Goal: Transaction & Acquisition: Purchase product/service

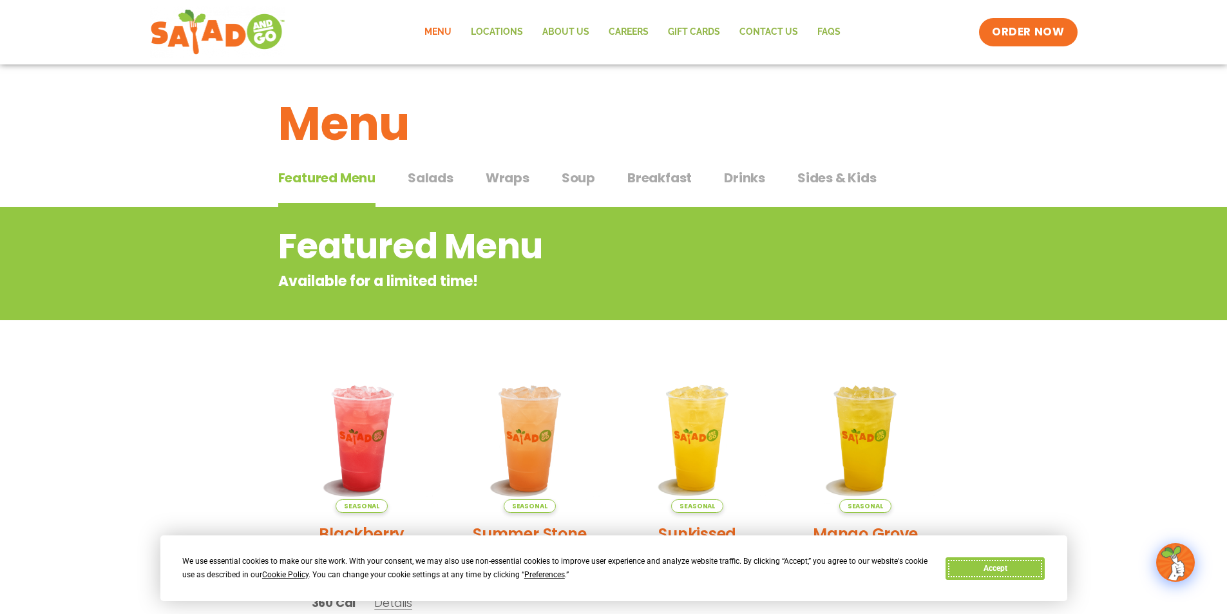
click at [984, 565] on button "Accept" at bounding box center [995, 568] width 99 height 23
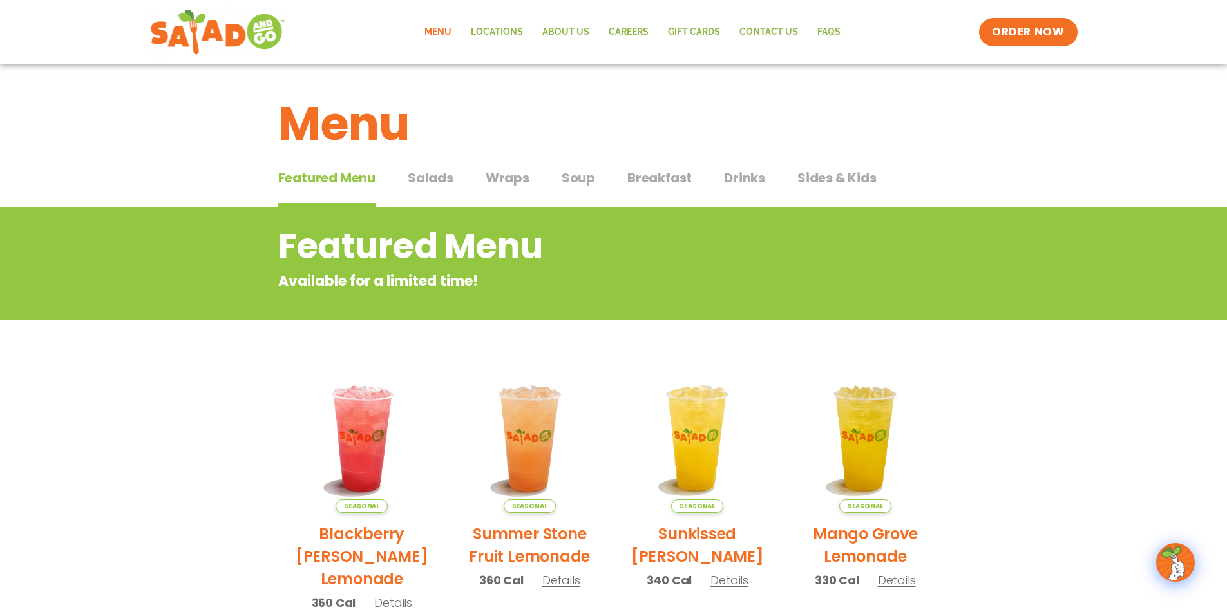
click at [445, 180] on span "Salads" at bounding box center [431, 177] width 46 height 19
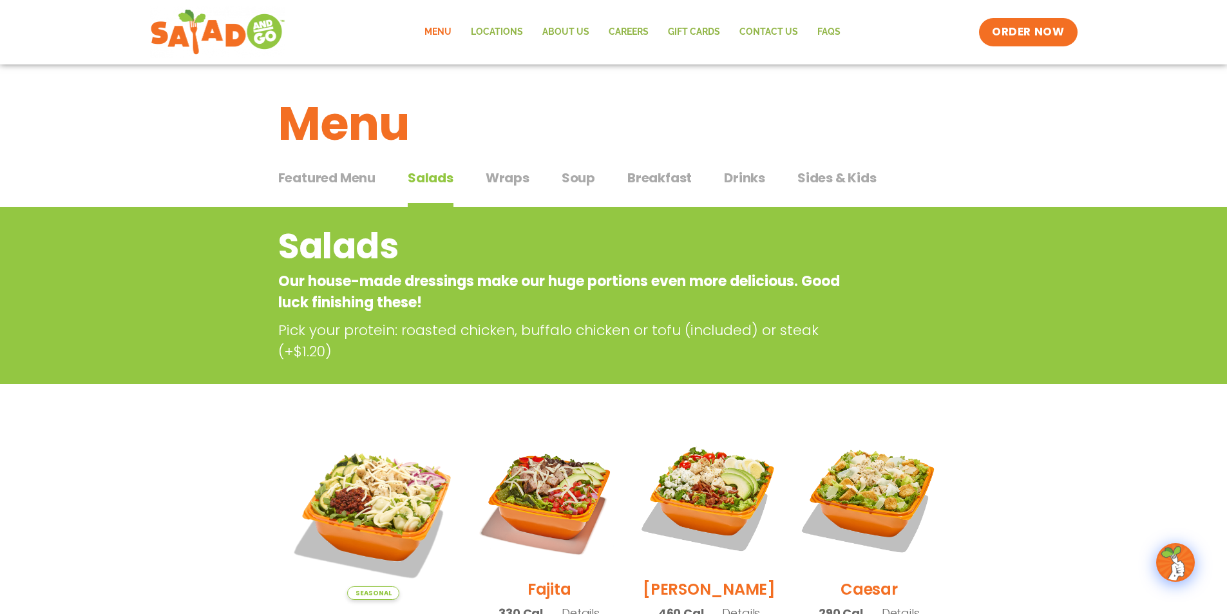
click at [832, 189] on button "Sides & Kids Sides & Kids" at bounding box center [837, 187] width 79 height 39
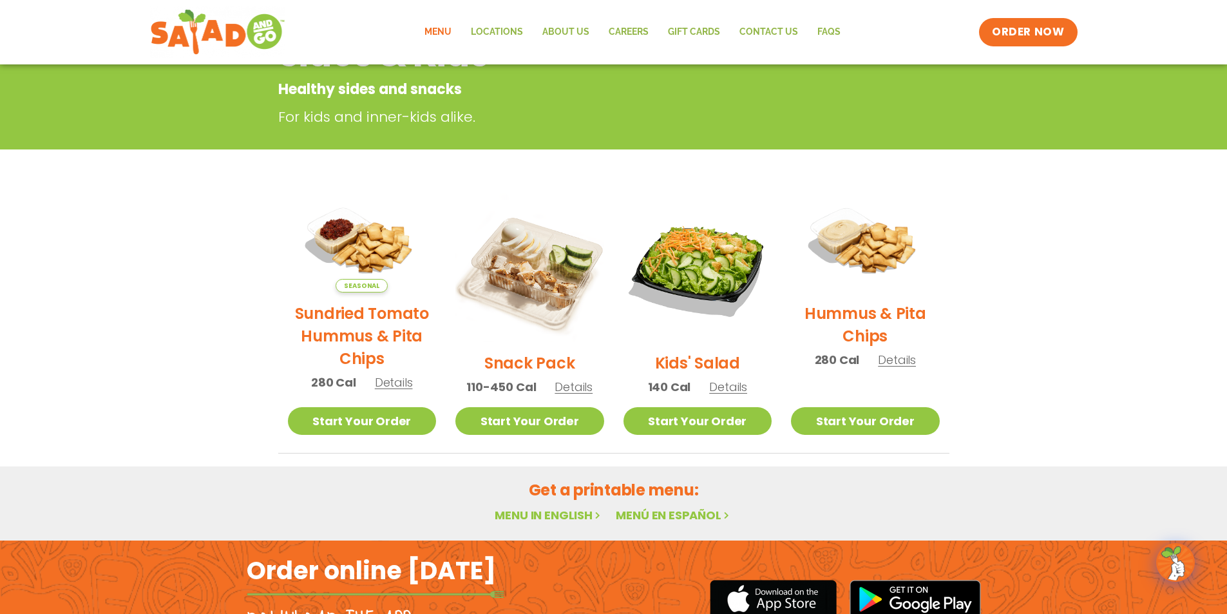
scroll to position [193, 0]
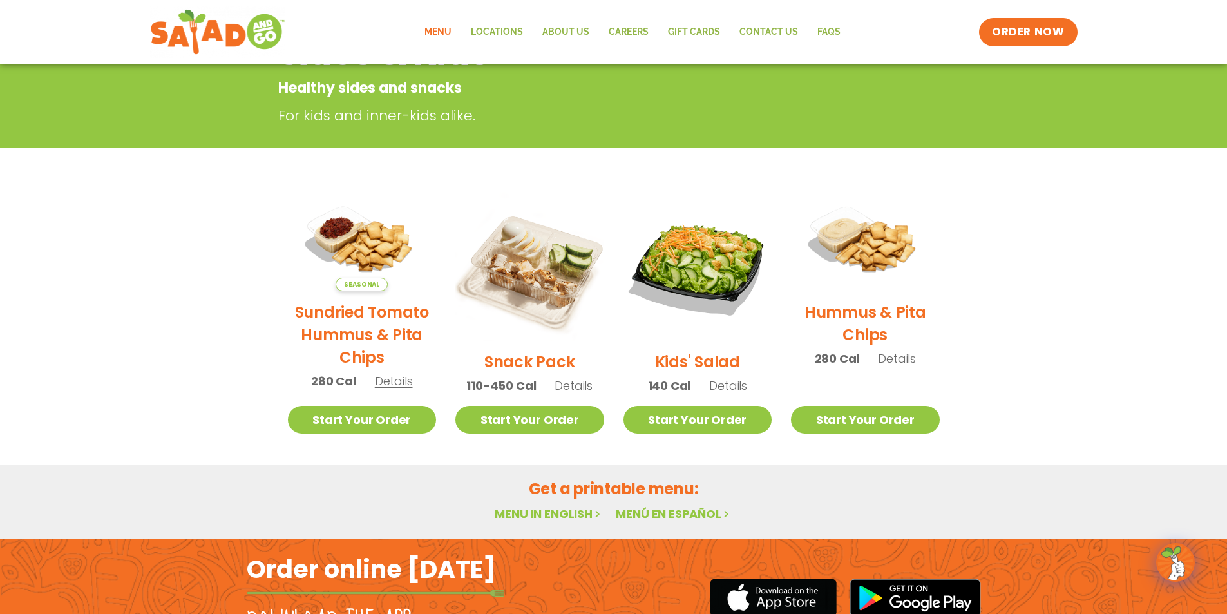
click at [1032, 243] on section "Sides & Kids Healthy sides and snacks For kids and inner-kids alike. Seasonal S…" at bounding box center [613, 233] width 1227 height 439
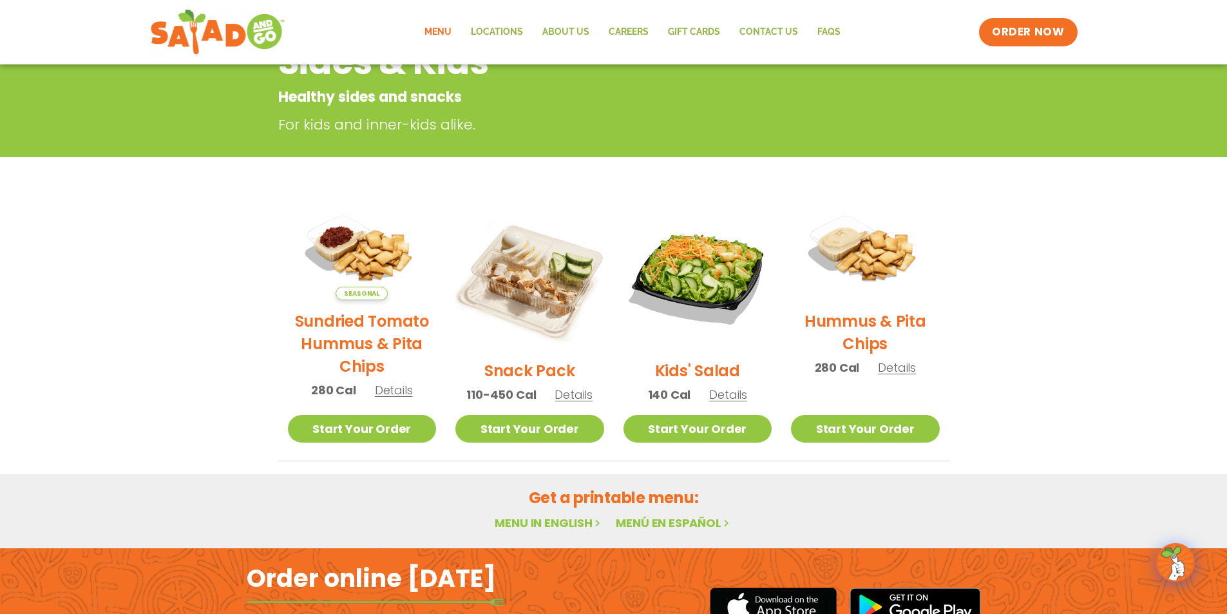
scroll to position [187, 0]
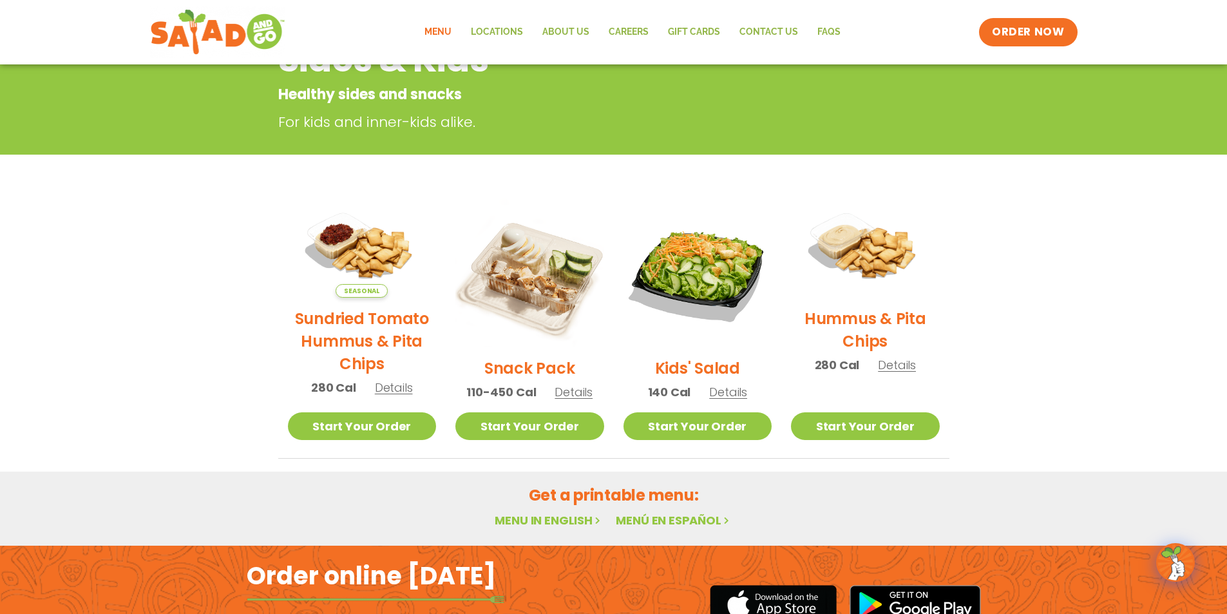
click at [1034, 274] on section "Sides & Kids Healthy sides and snacks For kids and inner-kids alike. Seasonal S…" at bounding box center [613, 239] width 1227 height 439
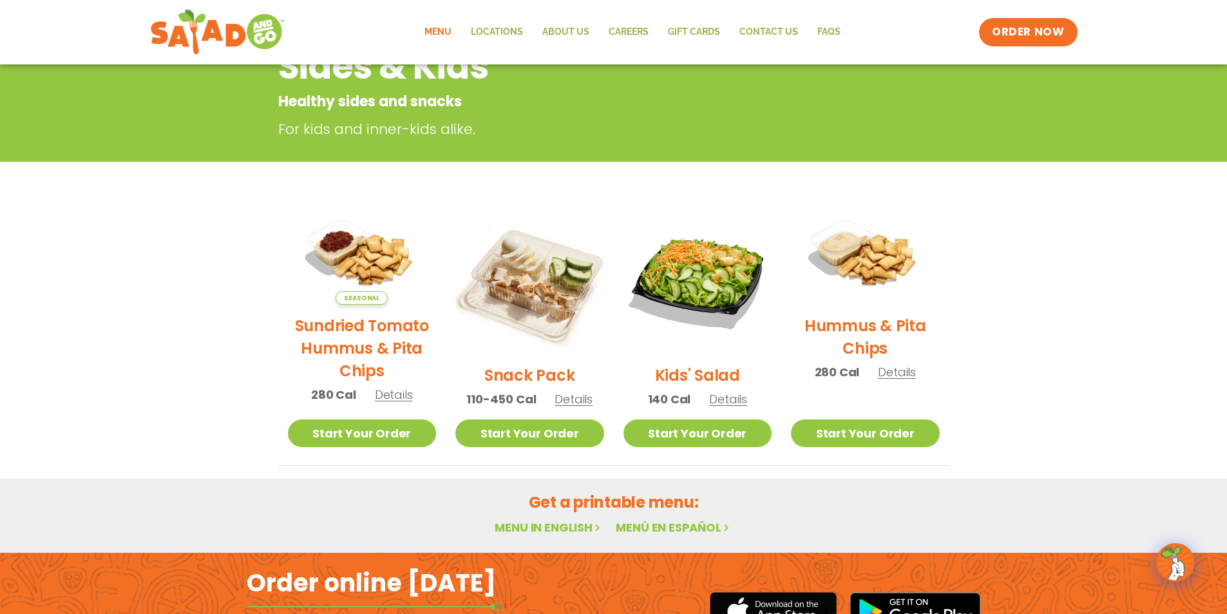
scroll to position [58, 0]
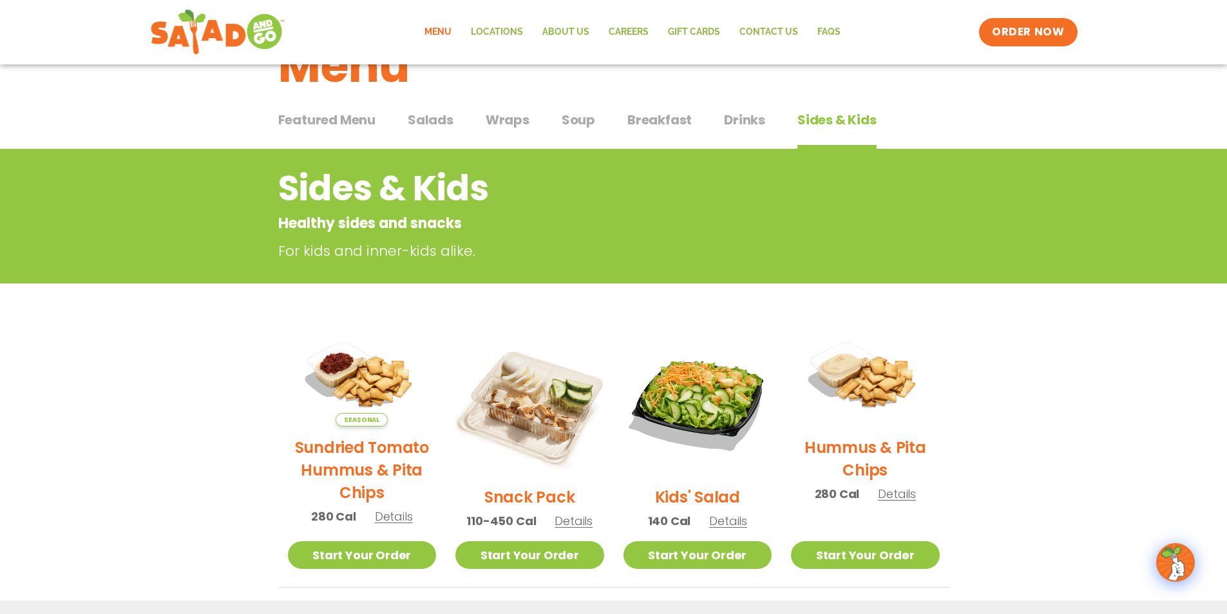
click at [445, 119] on span "Salads" at bounding box center [431, 119] width 46 height 19
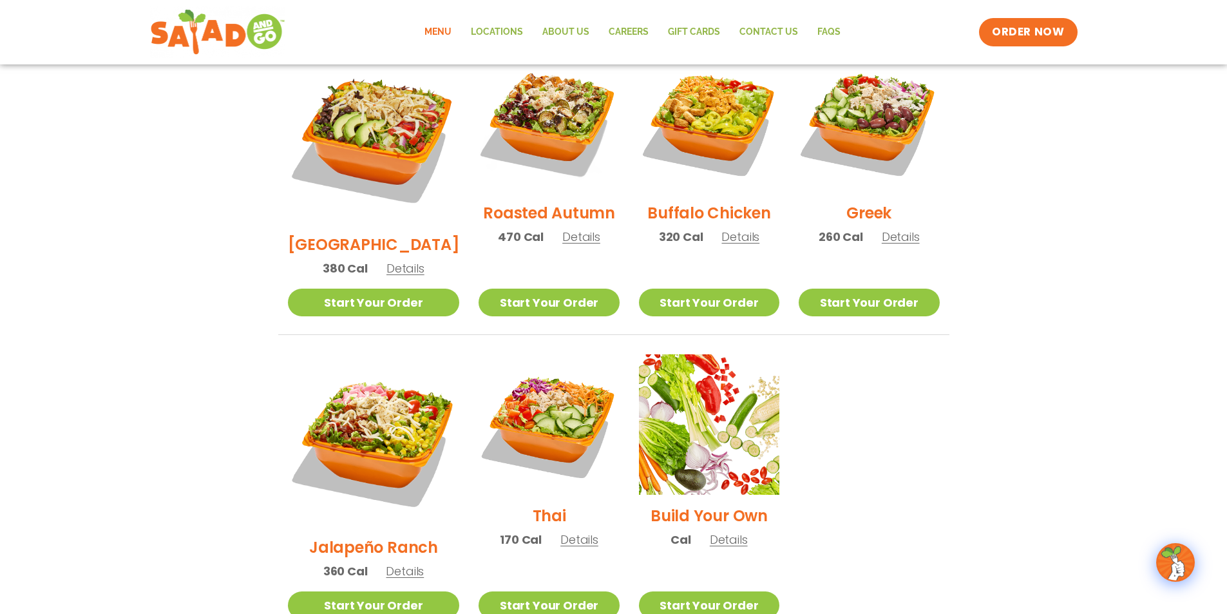
scroll to position [702, 0]
click at [741, 591] on link "Start Your Order" at bounding box center [709, 605] width 140 height 28
